Goal: Book appointment/travel/reservation

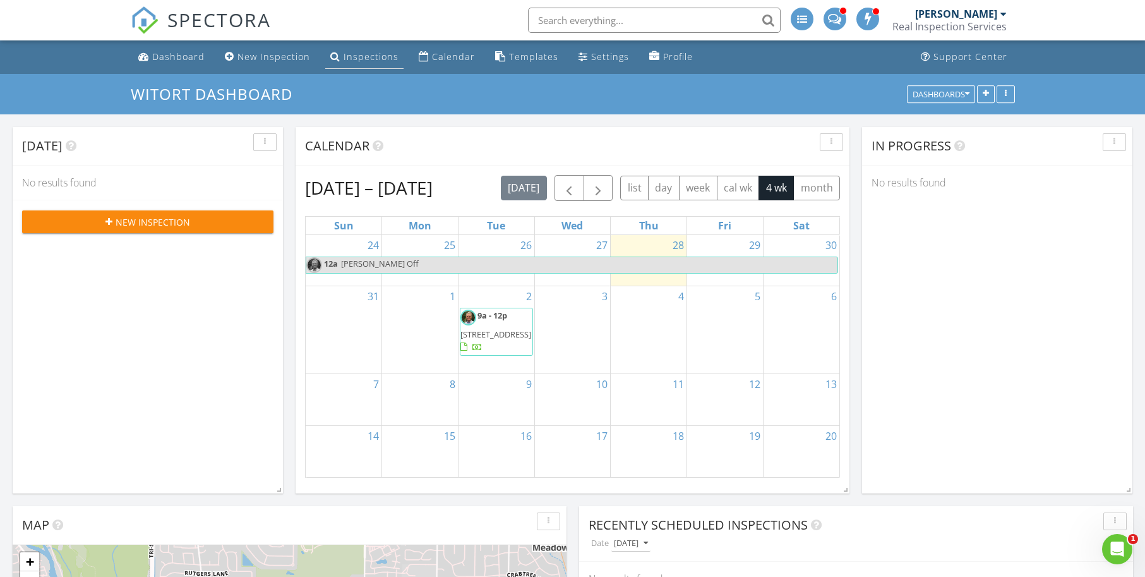
click at [349, 56] on div "Inspections" at bounding box center [371, 57] width 55 height 12
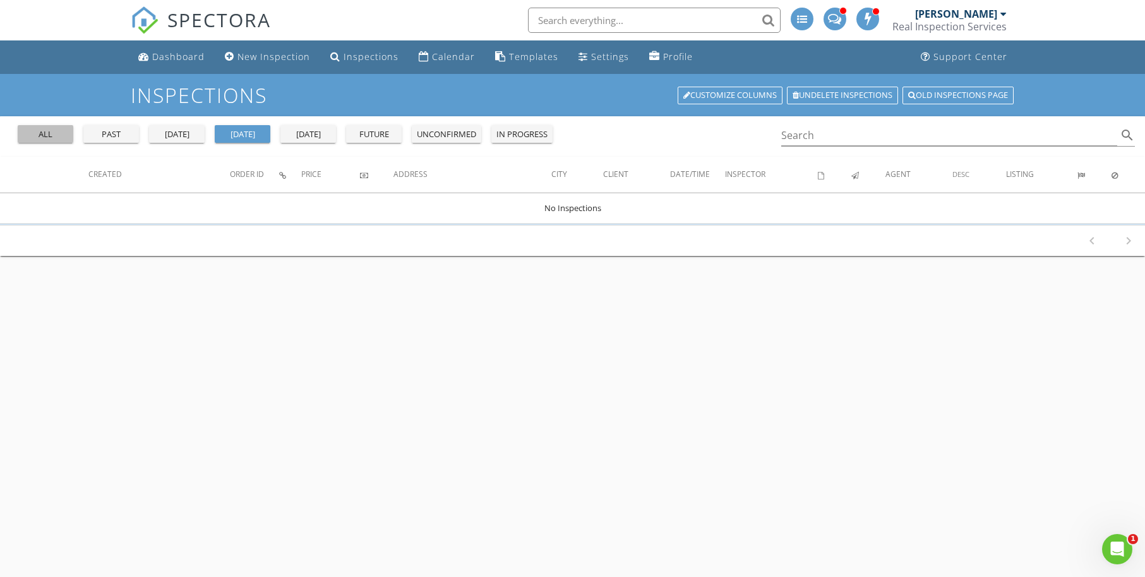
click at [33, 128] on div "all" at bounding box center [45, 134] width 45 height 13
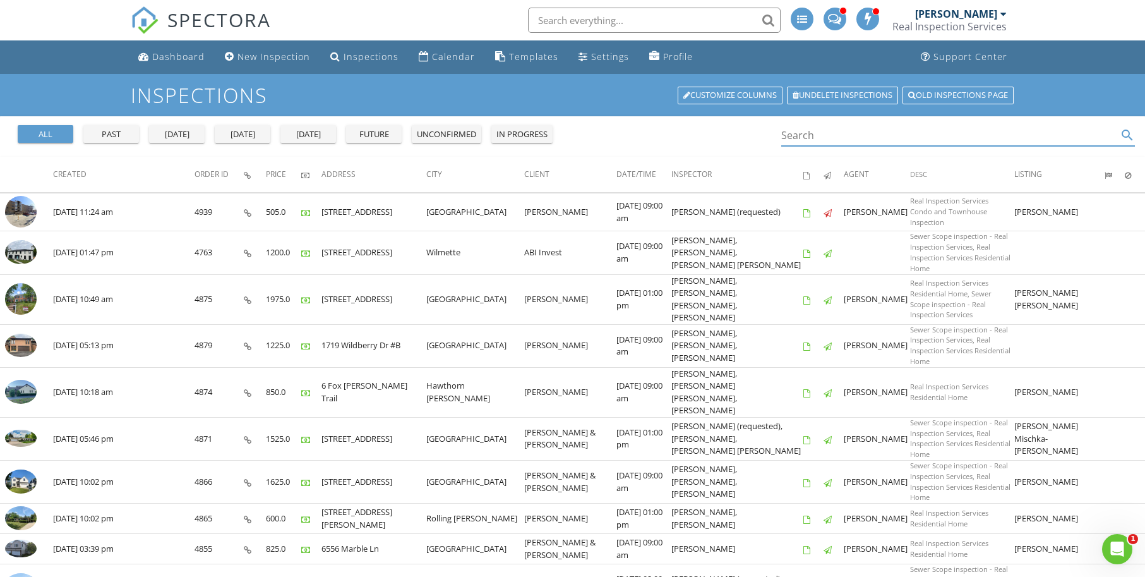
click at [819, 138] on input "Search" at bounding box center [949, 135] width 337 height 21
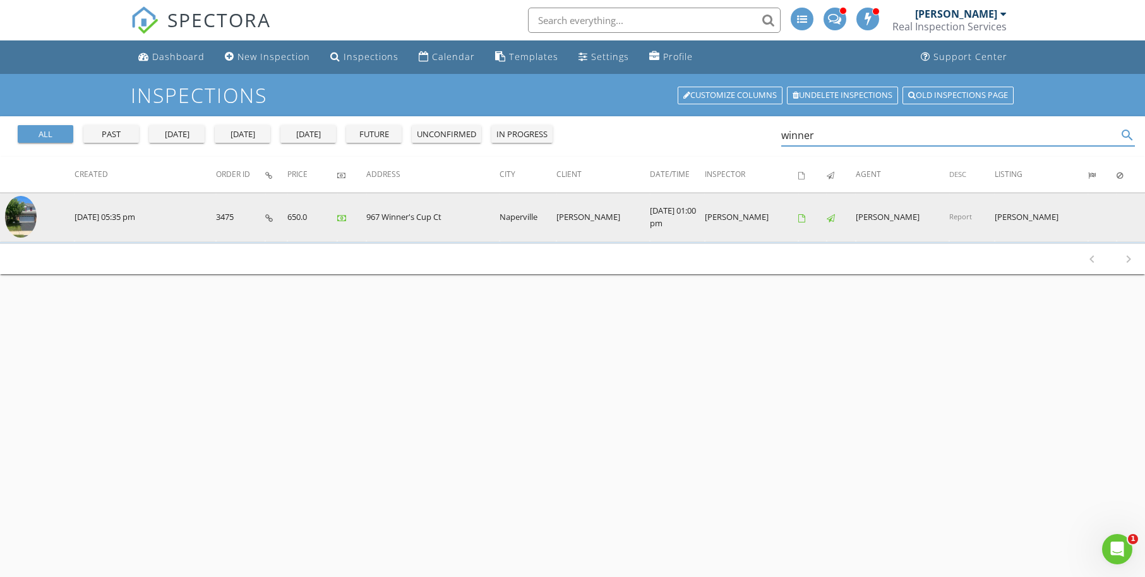
type input "winner"
click at [20, 212] on img at bounding box center [21, 217] width 32 height 42
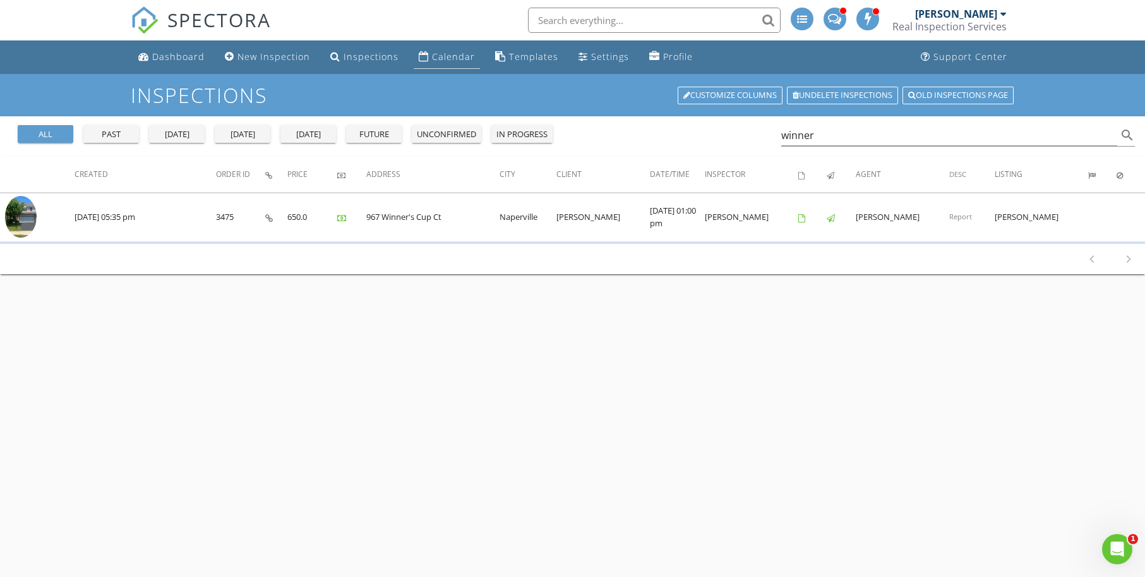
click at [445, 54] on div "Calendar" at bounding box center [453, 57] width 43 height 12
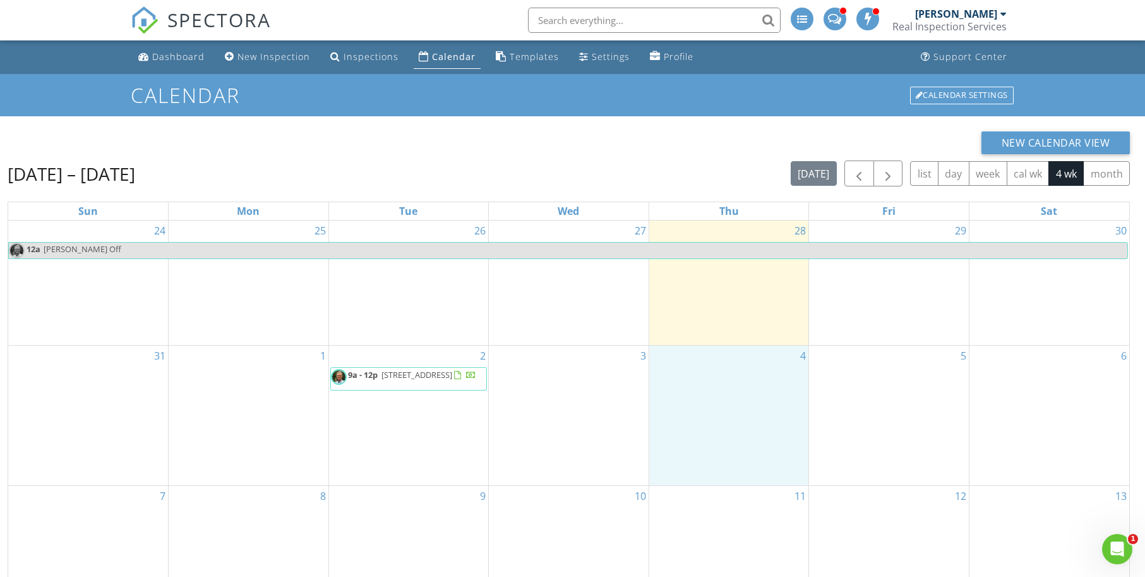
click at [667, 372] on div "4" at bounding box center [729, 415] width 160 height 139
click at [716, 338] on link "Event" at bounding box center [729, 339] width 65 height 20
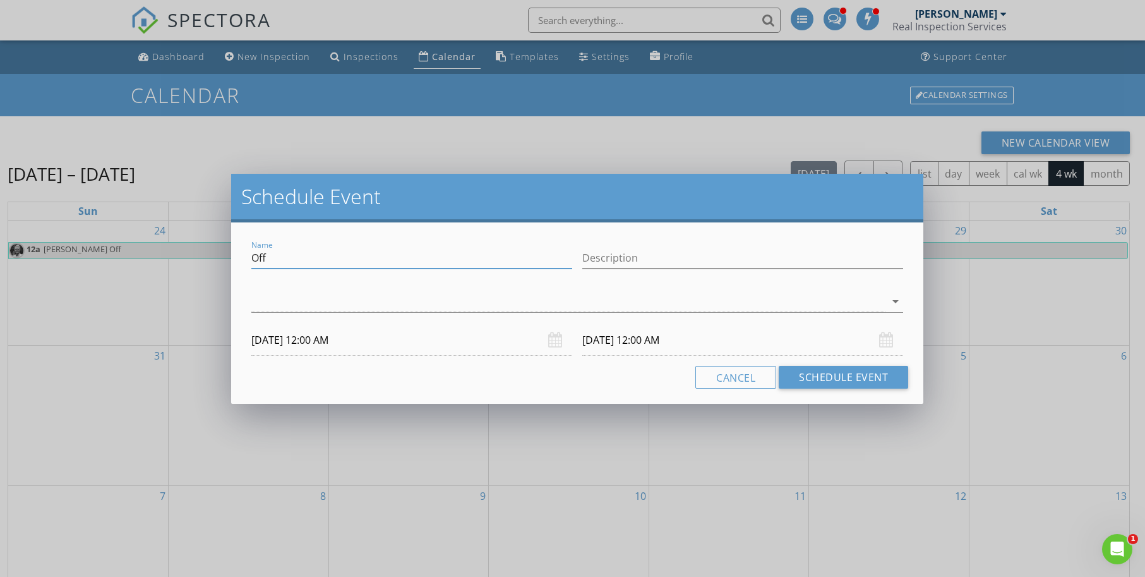
drag, startPoint x: 273, startPoint y: 253, endPoint x: 243, endPoint y: 256, distance: 30.4
click at [241, 256] on div "Name Off Description arrow_drop_down 09/04/2025 12:00 AM 09/05/2025 12:00 AM Ca…" at bounding box center [577, 312] width 693 height 181
drag, startPoint x: 368, startPoint y: 259, endPoint x: 242, endPoint y: 256, distance: 125.7
click at [242, 256] on div "Name Larry Late Start Description check_box_outline_blank Brian Esterline check…" at bounding box center [577, 312] width 693 height 181
type input "Larry Late Start"
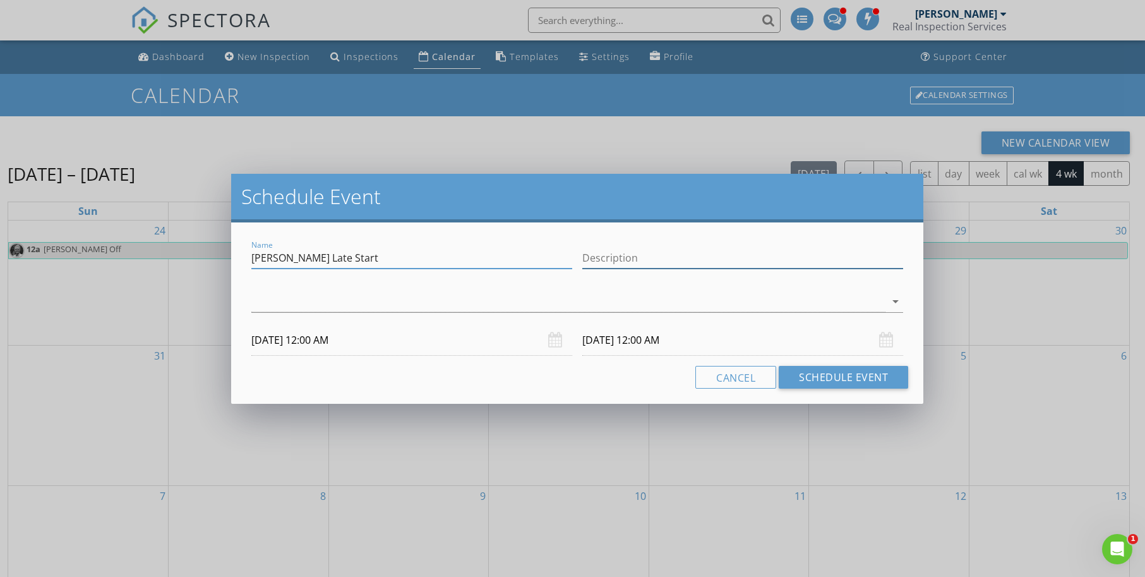
click at [630, 256] on input "Description" at bounding box center [742, 258] width 321 height 21
paste input "Larry Late Start"
type input "Larry Late Start"
click at [279, 303] on div at bounding box center [568, 301] width 635 height 21
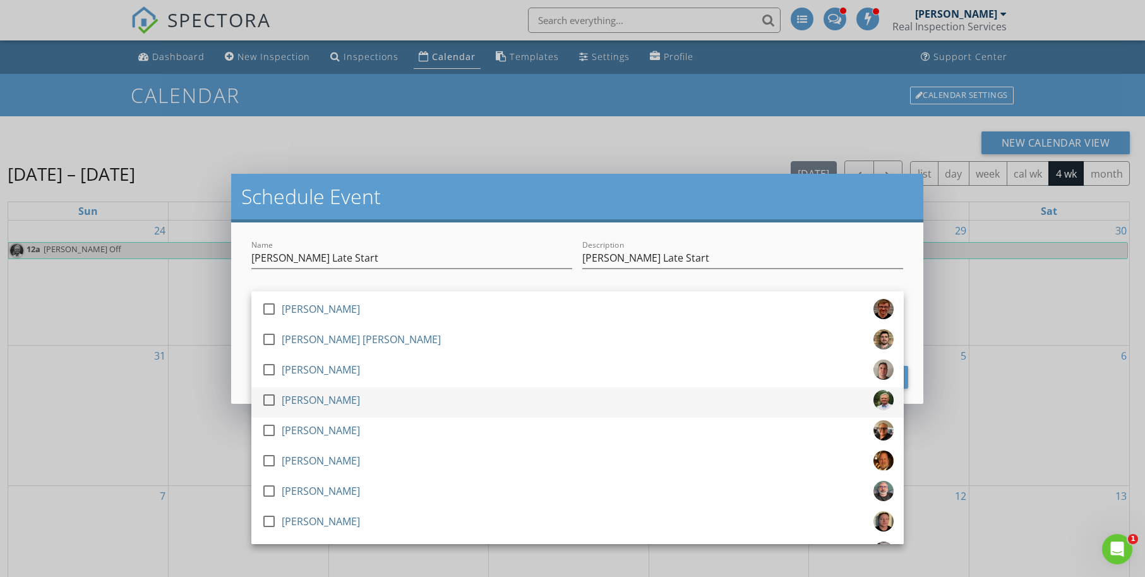
click at [268, 399] on div at bounding box center [268, 399] width 21 height 21
click at [236, 380] on div "Name Larry Late Start Description Larry Late Start check_box_outline_blank Bria…" at bounding box center [577, 312] width 693 height 181
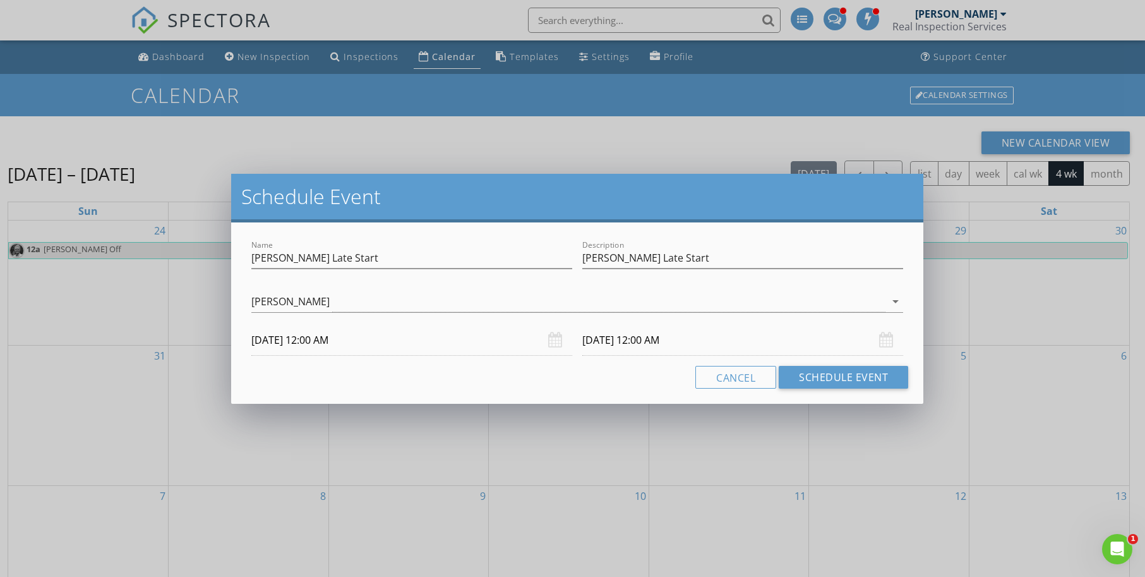
click at [604, 338] on input "09/05/2025 12:00 AM" at bounding box center [742, 340] width 321 height 31
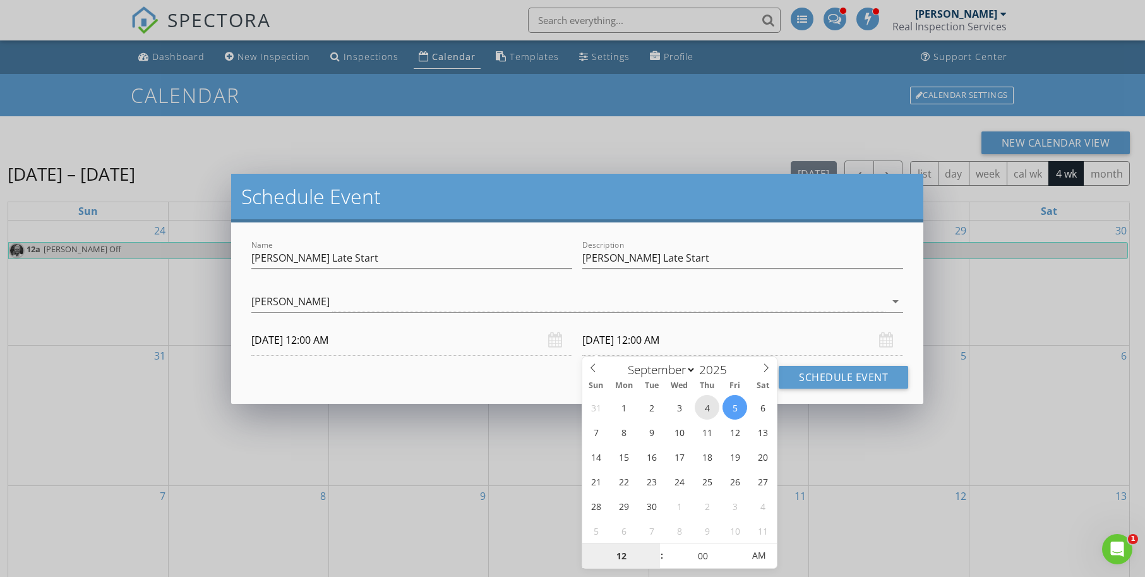
type input "09/04/2025 12:00 AM"
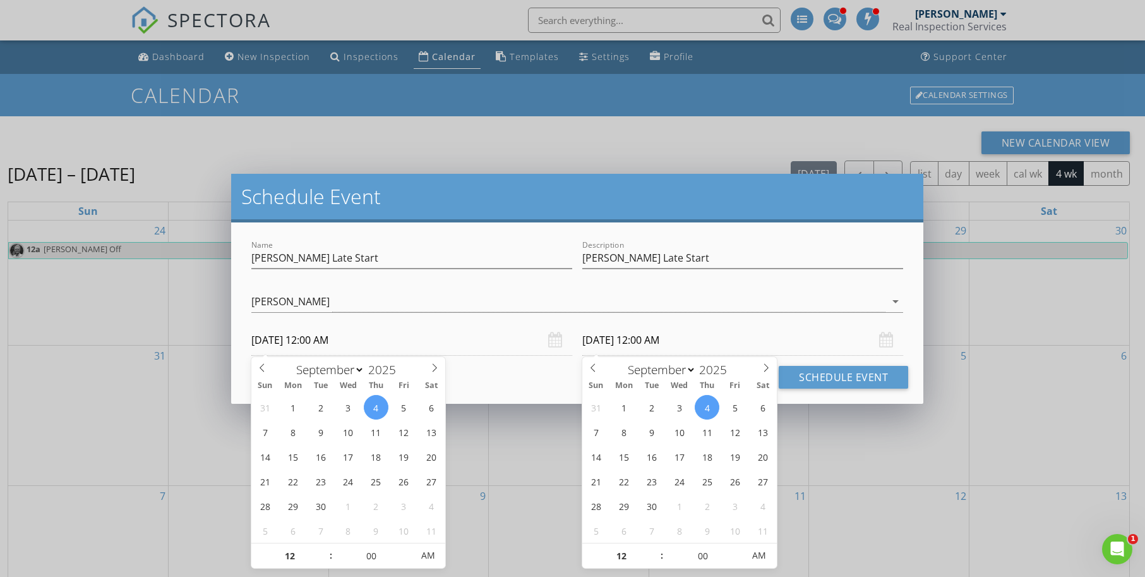
click at [311, 339] on input "09/04/2025 12:00 AM" at bounding box center [411, 340] width 321 height 31
type input "11"
type input "09/04/2025 11:00 PM"
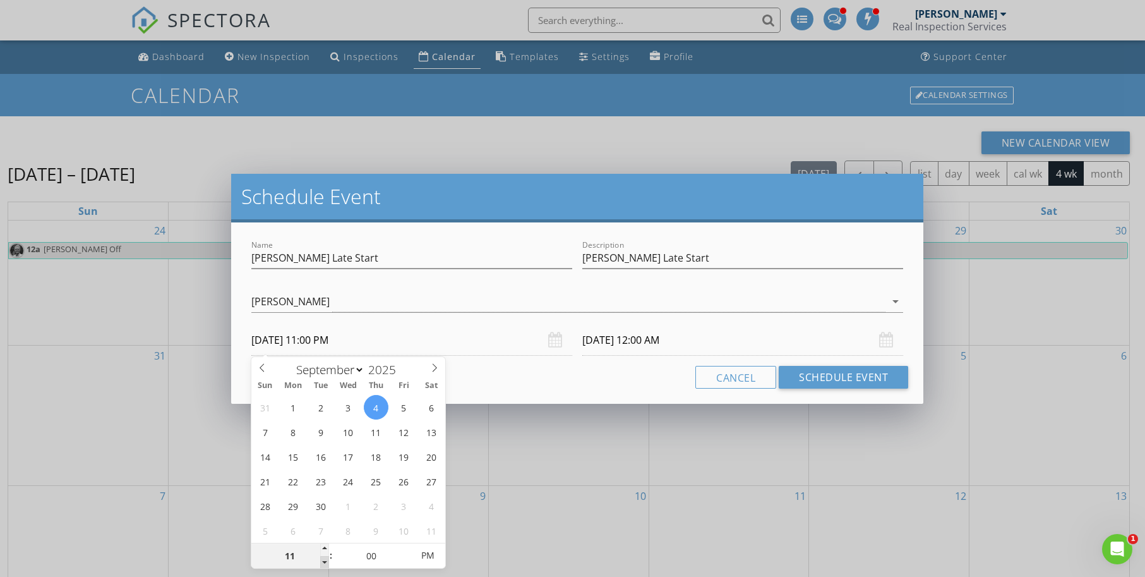
click at [325, 563] on span at bounding box center [324, 562] width 9 height 13
type input "09/04/2025 11:00 PM"
type input "12"
type input "09/04/2025 12:00 AM"
click at [323, 546] on span at bounding box center [324, 549] width 9 height 13
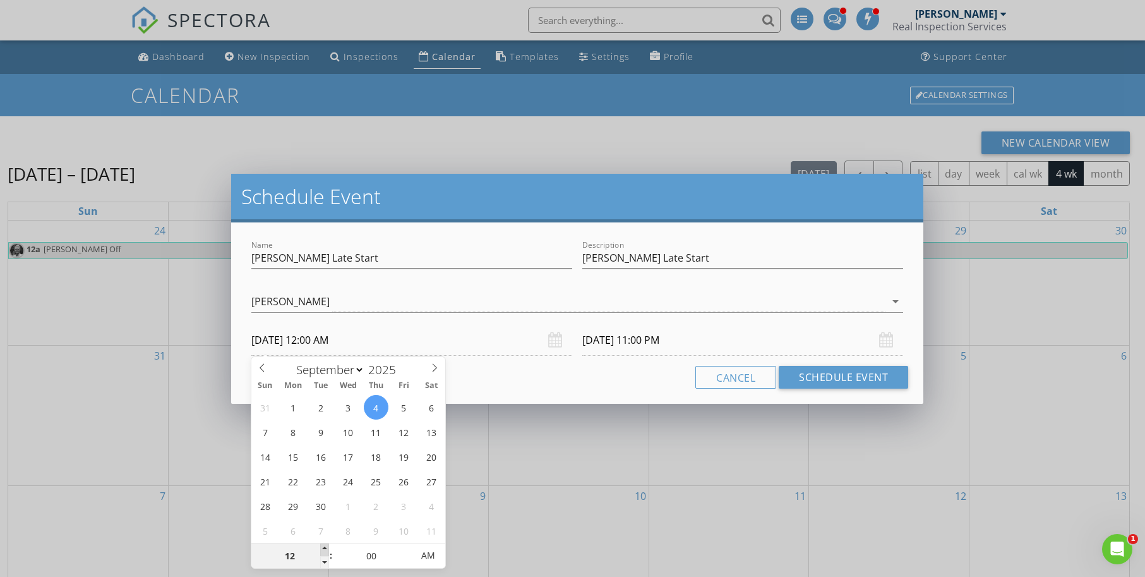
type input "09/04/2025 12:00 AM"
type input "01"
type input "09/04/2025 1:00 AM"
click at [323, 546] on span at bounding box center [324, 549] width 9 height 13
type input "09/04/2025 1:00 AM"
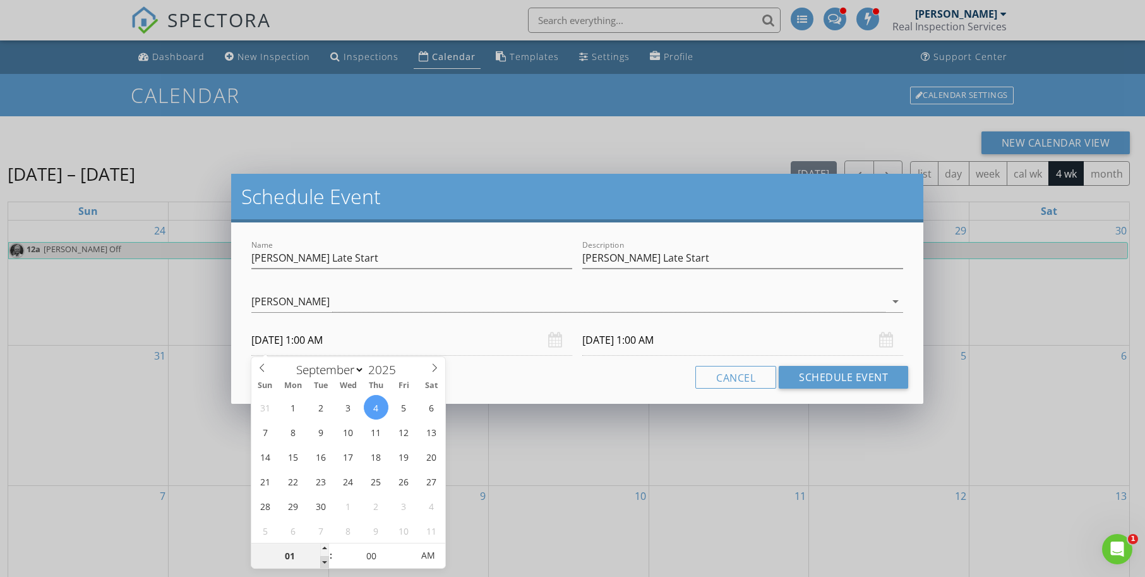
type input "12"
type input "09/04/2025 12:00 AM"
click at [325, 562] on span at bounding box center [324, 562] width 9 height 13
type input "11"
type input "09/04/2025 11:00 PM"
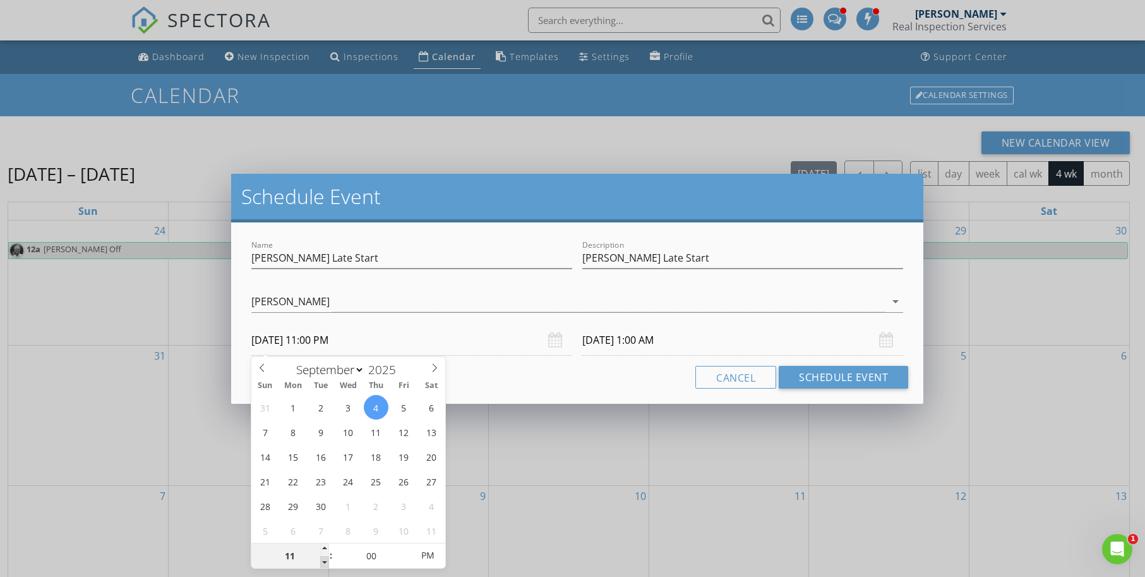
click at [325, 562] on span at bounding box center [324, 562] width 9 height 13
type input "10"
type input "09/04/2025 10:00 PM"
click at [325, 562] on span at bounding box center [324, 562] width 9 height 13
type input "09/04/2025 10:00 PM"
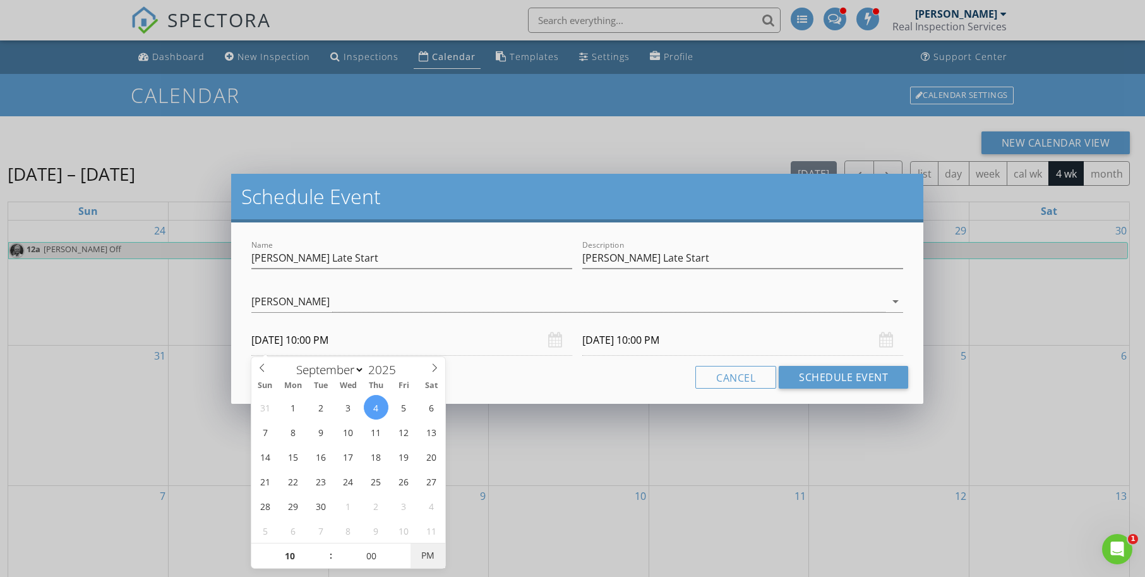
type input "09/04/2025 10:00 AM"
drag, startPoint x: 325, startPoint y: 562, endPoint x: 429, endPoint y: 556, distance: 104.4
click at [429, 556] on span "AM" at bounding box center [428, 555] width 35 height 25
click at [291, 556] on input "10" at bounding box center [290, 555] width 78 height 25
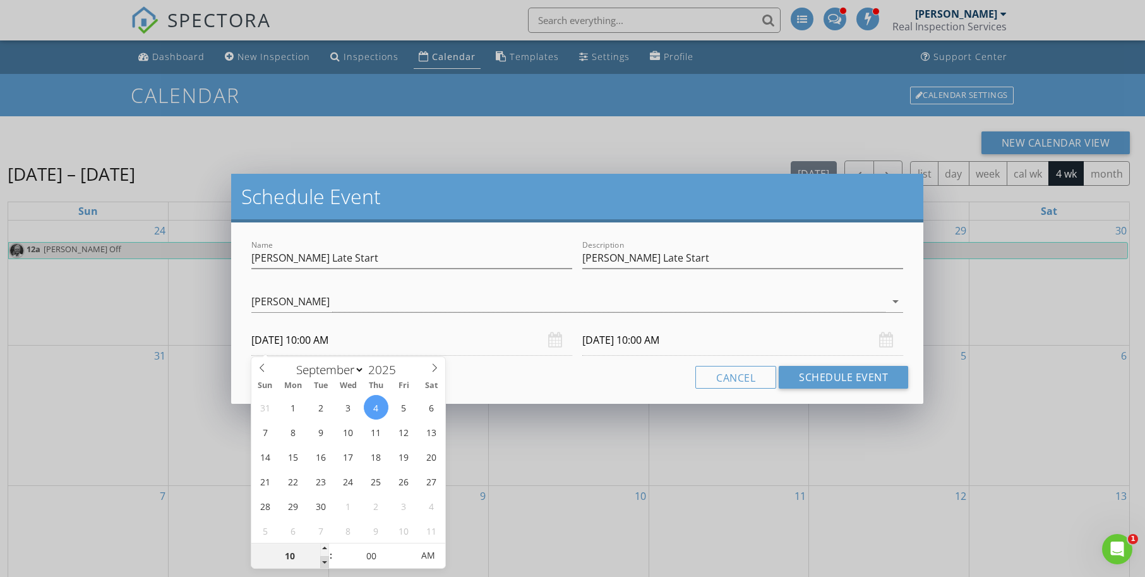
type input "09"
type input "09/04/2025 9:00 AM"
click at [324, 563] on span at bounding box center [324, 562] width 9 height 13
type input "09"
type input "09/04/2025 9:00 AM"
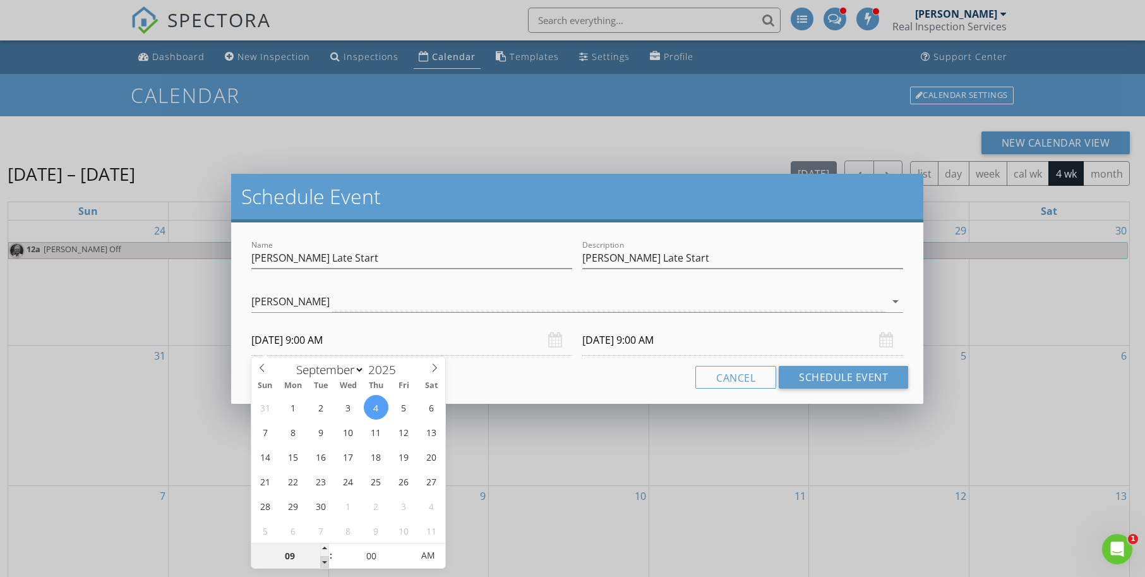
type input "08"
type input "09/04/2025 8:00 AM"
click at [324, 563] on span at bounding box center [324, 562] width 9 height 13
type input "08"
type input "09/04/2025 8:00 AM"
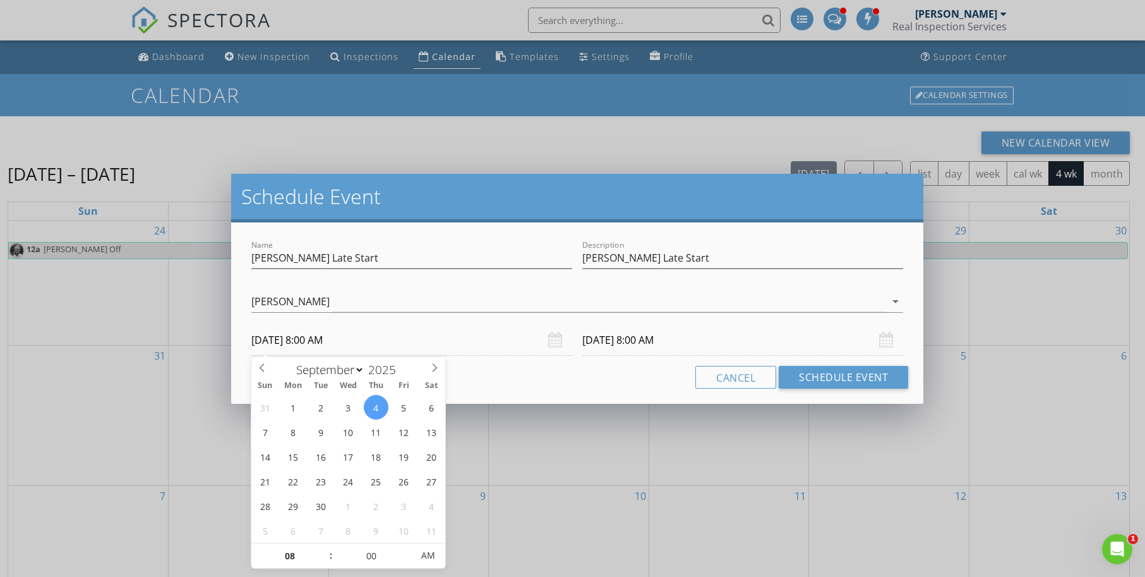
click at [648, 343] on input "09/04/2025 8:00 AM" at bounding box center [742, 340] width 321 height 31
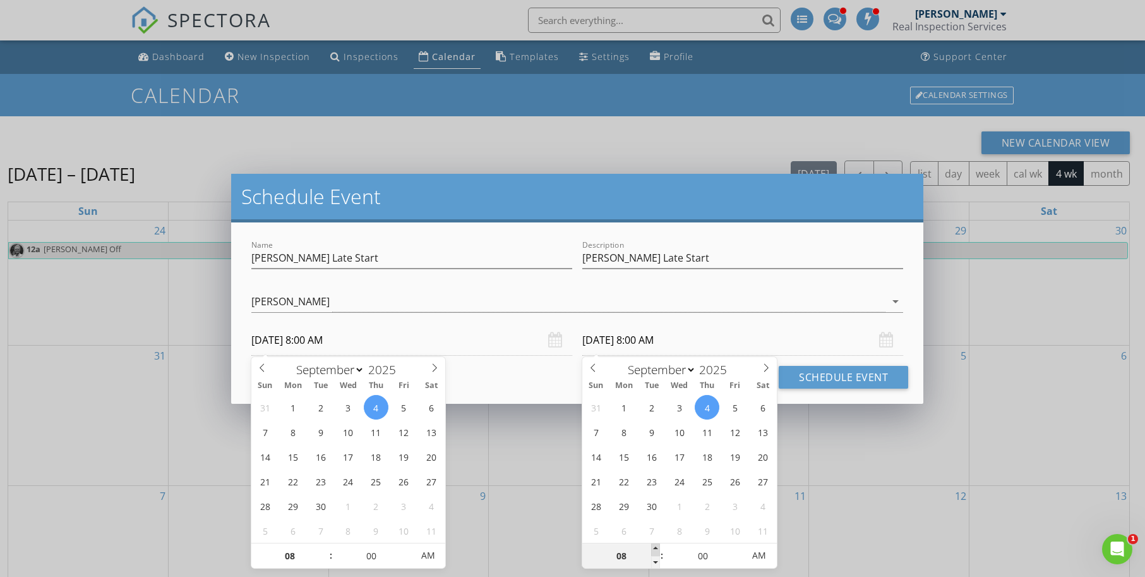
type input "09"
type input "09/04/2025 9:00 AM"
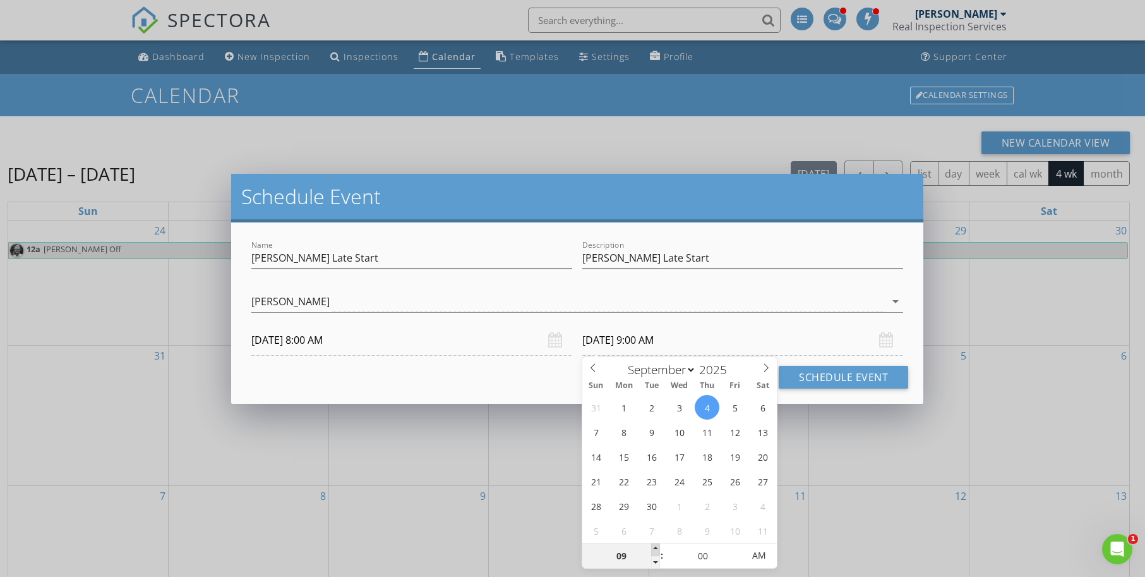
click at [654, 547] on span at bounding box center [655, 549] width 9 height 13
type input "10"
type input "09/04/2025 10:00 AM"
click at [654, 547] on span at bounding box center [655, 549] width 9 height 13
click at [352, 258] on input "Larry Late Start" at bounding box center [411, 258] width 321 height 21
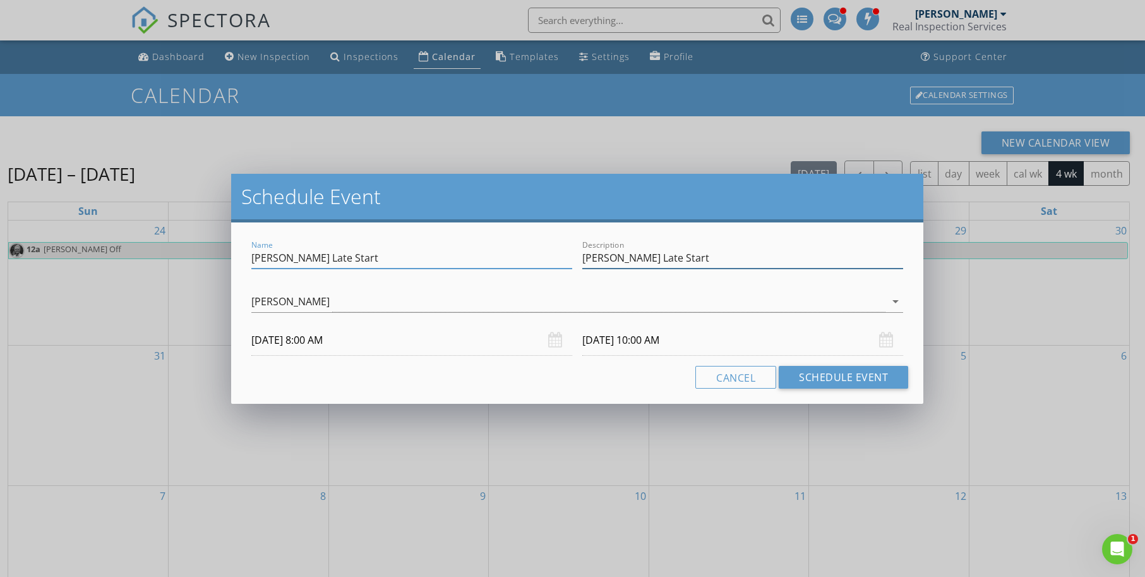
click at [715, 257] on input "Larry Late Start" at bounding box center [742, 258] width 321 height 21
drag, startPoint x: 633, startPoint y: 259, endPoint x: 731, endPoint y: 257, distance: 98.6
click at [731, 257] on input "Larry Late Start 10AM Earliest" at bounding box center [742, 258] width 321 height 21
type input "Larry Late Start 10AM Earliest"
click at [828, 375] on button "Schedule Event" at bounding box center [843, 377] width 129 height 23
